Goal: Share content: Distribute website content to other platforms or users

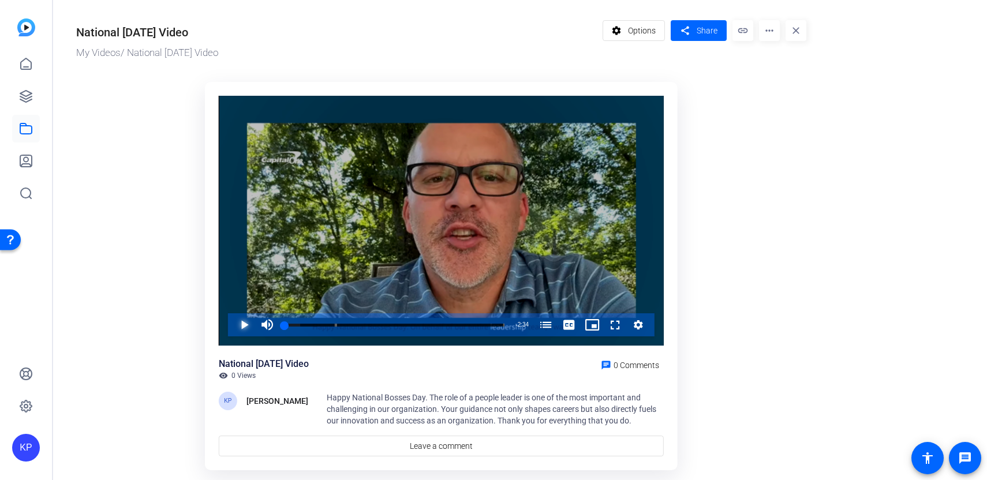
click at [233, 319] on span "Video Player" at bounding box center [233, 324] width 0 height 23
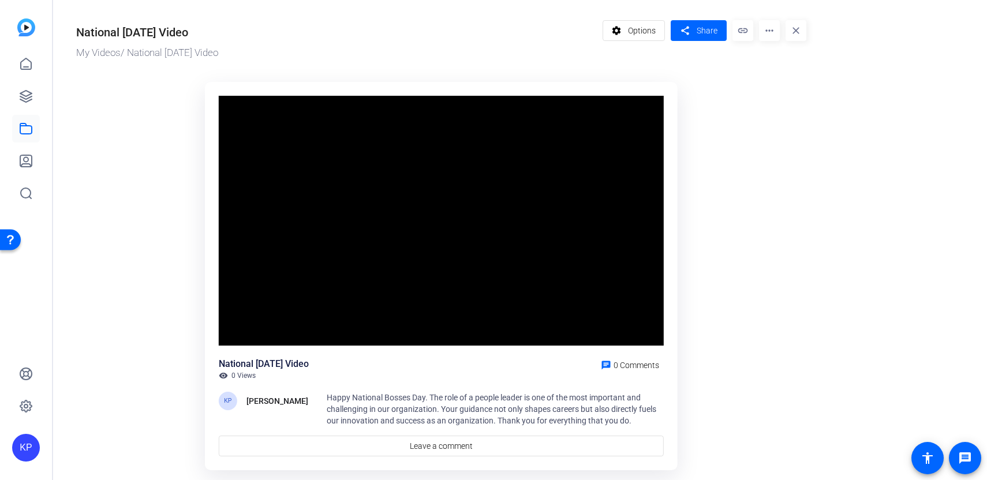
click at [241, 319] on div "Video Player is loading. Play Video Pause Mute Current Time 0:10 / Duration 2:3…" at bounding box center [441, 221] width 445 height 251
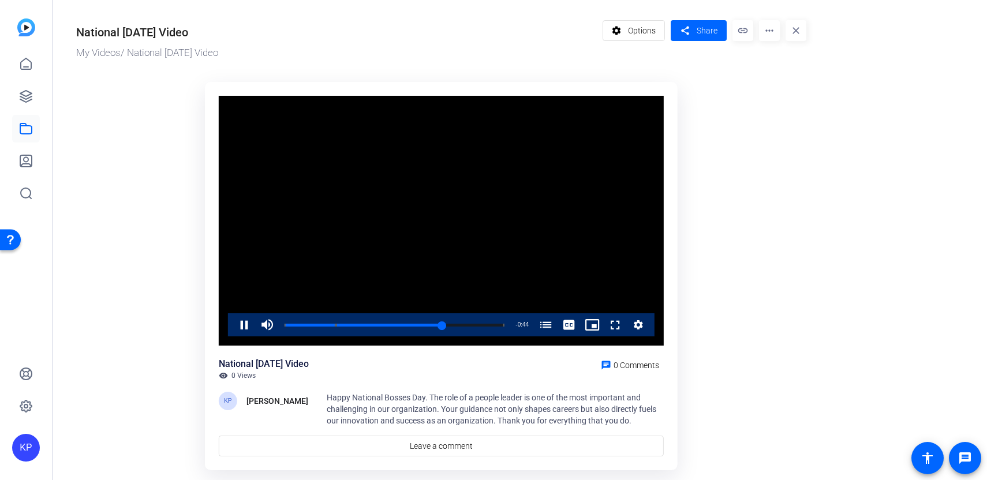
click at [487, 265] on video "Video Player" at bounding box center [441, 221] width 445 height 251
click at [740, 38] on mat-icon "link" at bounding box center [743, 30] width 21 height 21
click at [713, 32] on span "Share" at bounding box center [707, 31] width 21 height 12
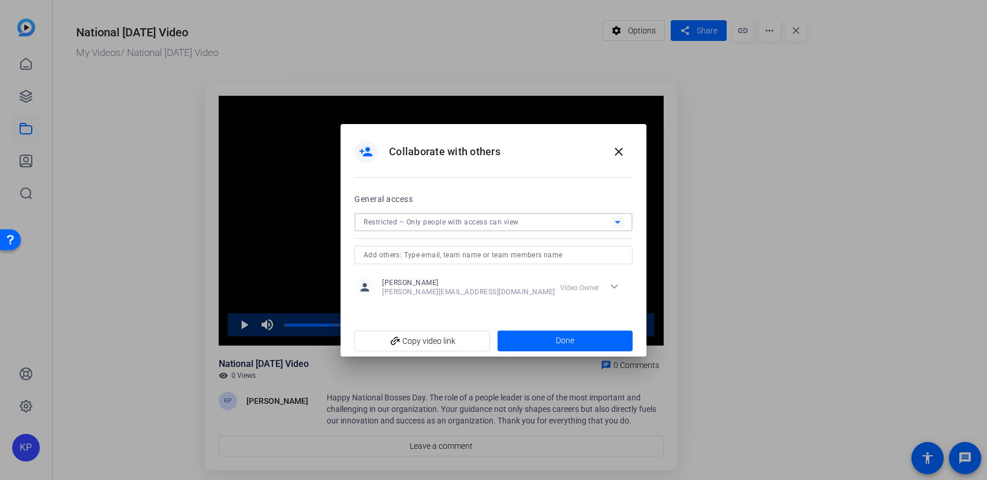
click at [456, 225] on span "Restricted – Only people with access can view" at bounding box center [441, 222] width 155 height 8
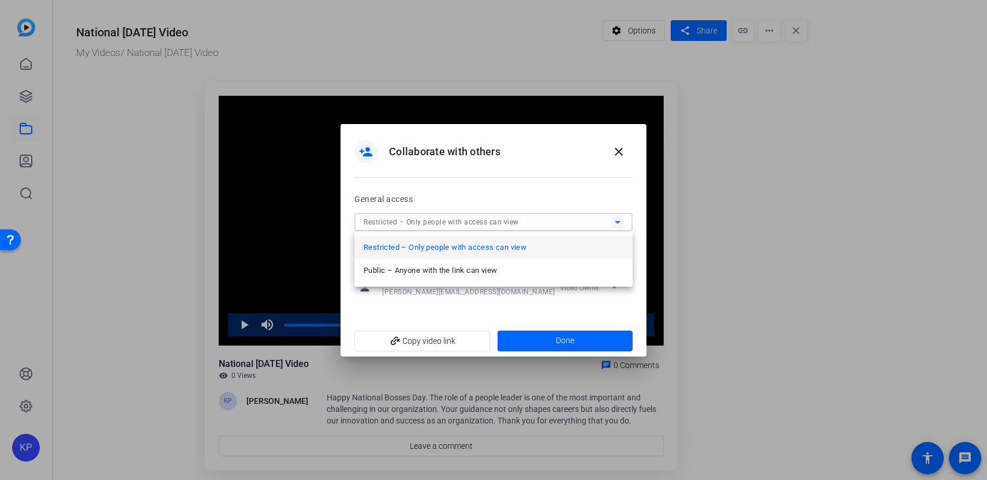
click at [463, 222] on div at bounding box center [493, 240] width 987 height 480
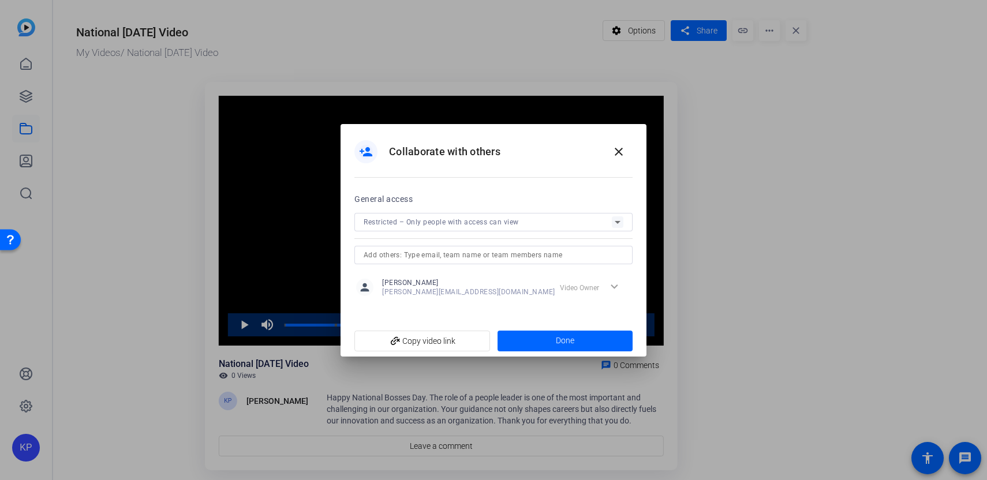
click at [460, 249] on input "text" at bounding box center [494, 255] width 260 height 14
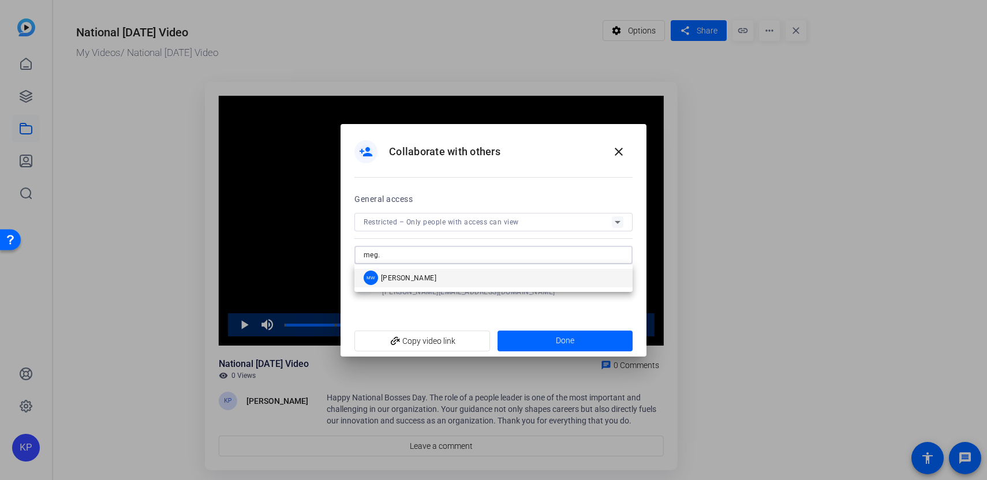
type input "meg."
click at [428, 278] on mat-option "MW Meg Whitley" at bounding box center [493, 278] width 278 height 18
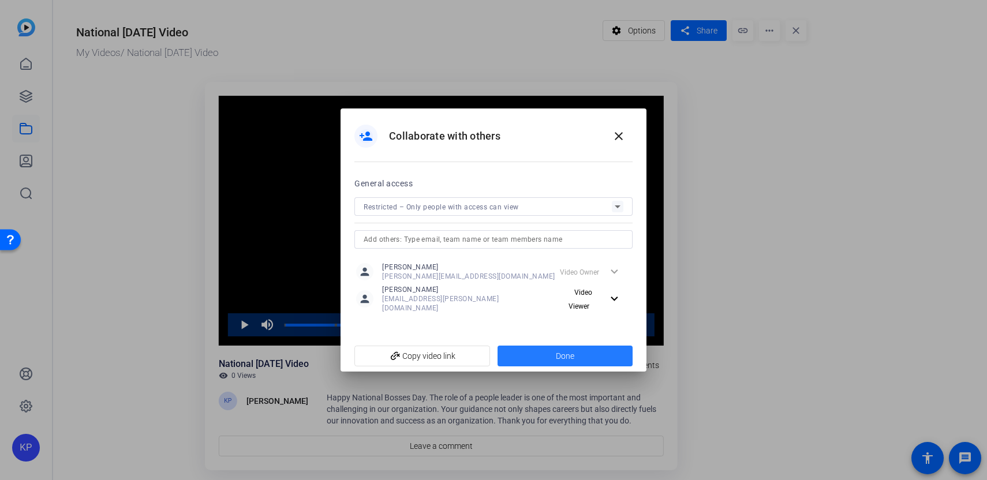
click at [527, 343] on span at bounding box center [566, 356] width 136 height 28
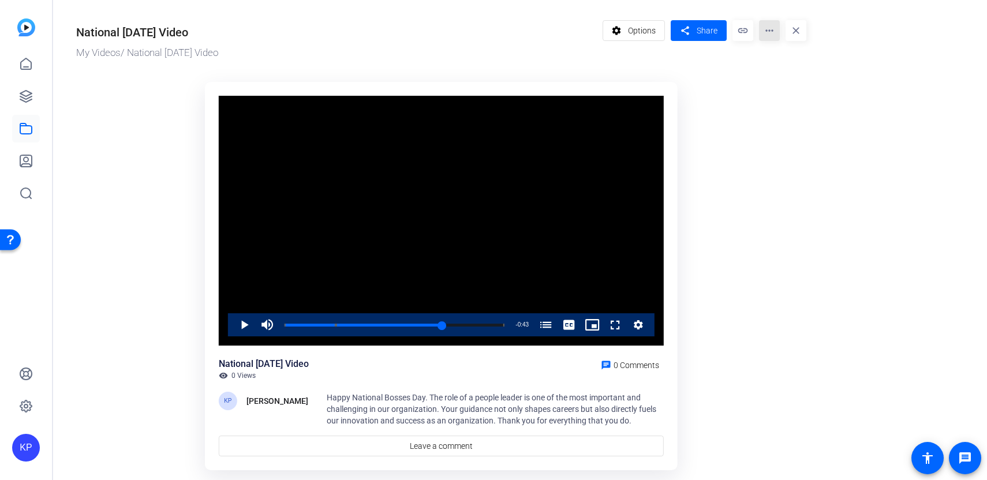
click at [772, 32] on mat-icon "more_horiz" at bounding box center [769, 30] width 21 height 21
click at [783, 61] on span "Edit in Creator" at bounding box center [792, 66] width 48 height 14
